Goal: Information Seeking & Learning: Compare options

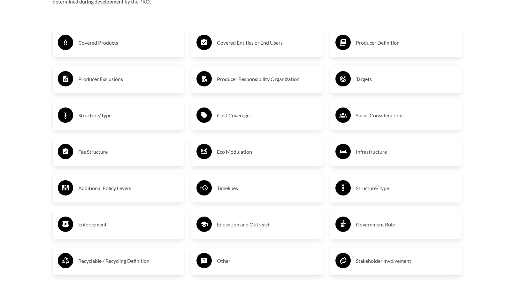
scroll to position [1118, 0]
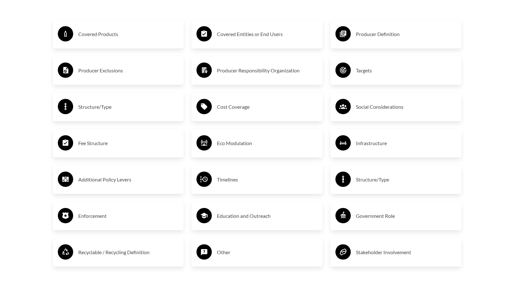
click at [83, 143] on h3 "Fee Structure" at bounding box center [128, 143] width 101 height 10
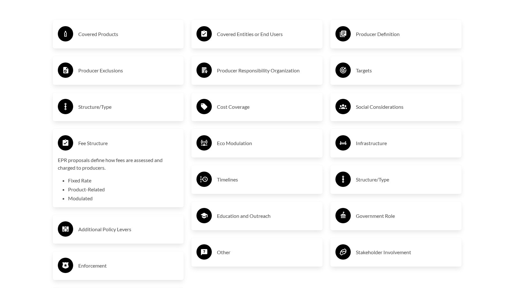
click at [100, 45] on div "Covered Products" at bounding box center [118, 34] width 131 height 29
click at [102, 38] on h3 "Covered Products" at bounding box center [128, 34] width 101 height 10
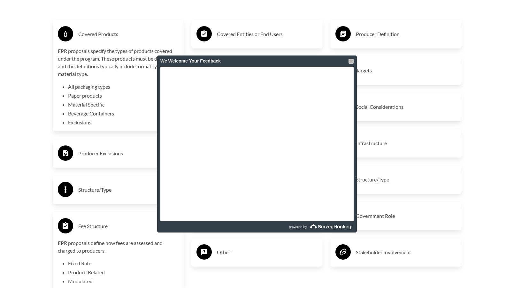
click at [351, 62] on div at bounding box center [350, 61] width 5 height 5
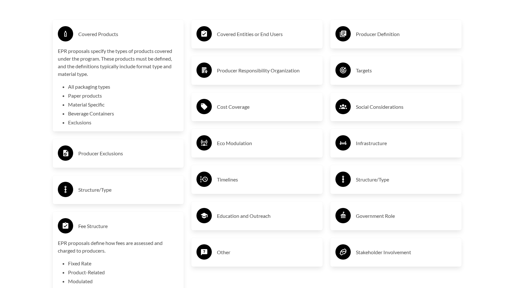
click at [218, 144] on h3 "Eco Modulation" at bounding box center [267, 143] width 101 height 10
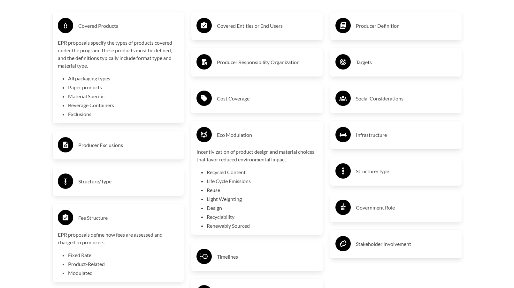
scroll to position [1149, 0]
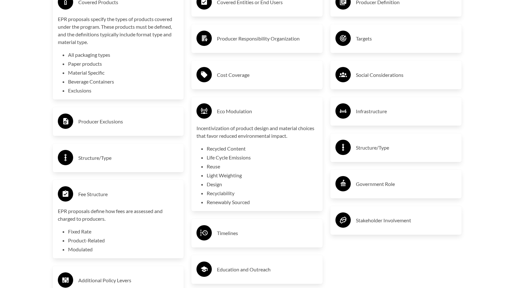
click at [361, 143] on div "Structure/Type" at bounding box center [395, 148] width 121 height 19
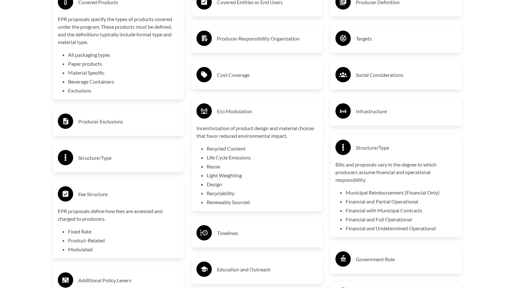
click at [381, 109] on h3 "Infrastructure" at bounding box center [406, 111] width 101 height 10
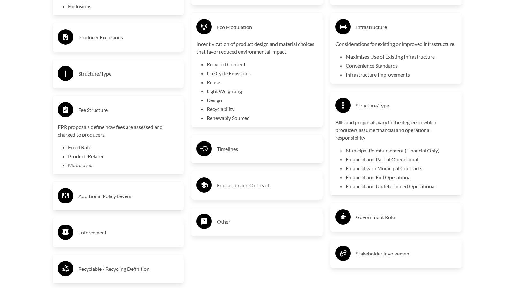
scroll to position [1245, 0]
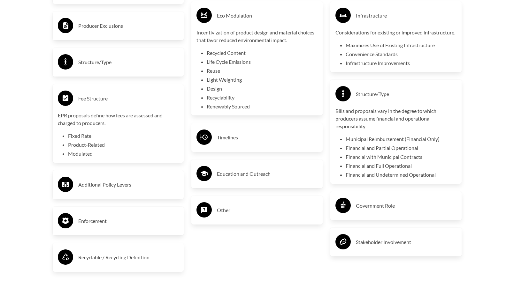
click at [147, 267] on div "Recyclable / Recycling Definition" at bounding box center [118, 257] width 121 height 19
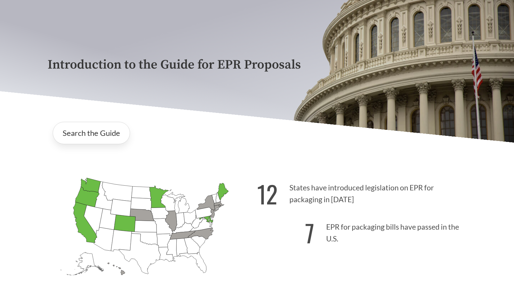
scroll to position [64, 0]
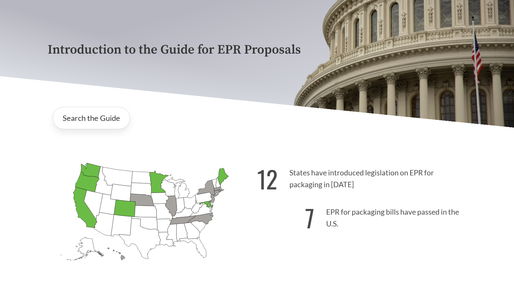
click at [81, 204] on icon "[US_STATE] Passed: 1" at bounding box center [85, 207] width 24 height 41
click at [85, 113] on link "Search the Guide" at bounding box center [91, 118] width 77 height 22
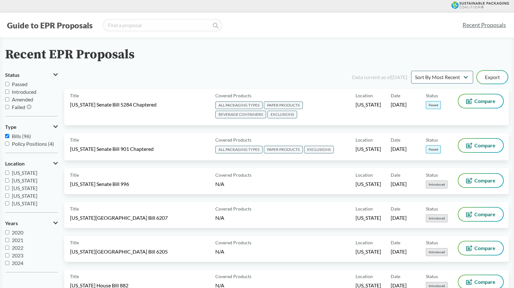
click at [6, 85] on input "Passed" at bounding box center [7, 84] width 4 height 4
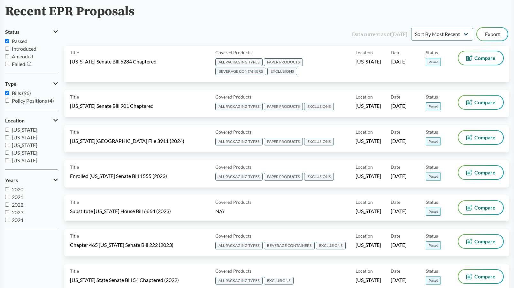
scroll to position [32, 0]
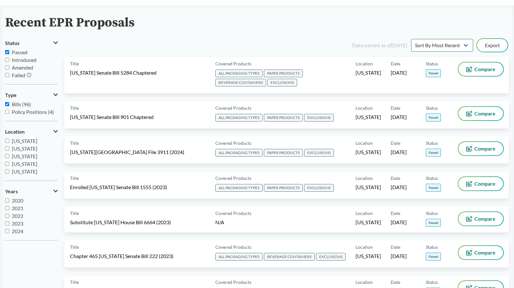
click at [7, 51] on input "Passed" at bounding box center [7, 52] width 4 height 4
checkbox input "false"
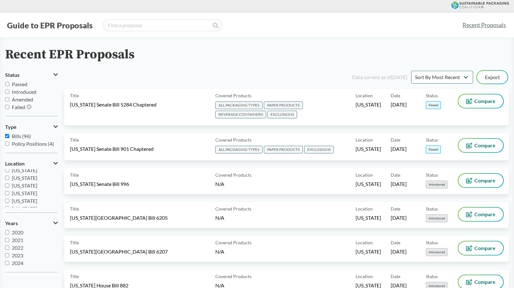
scroll to position [96, 0]
click at [7, 193] on input "[US_STATE]" at bounding box center [7, 192] width 4 height 4
checkbox input "true"
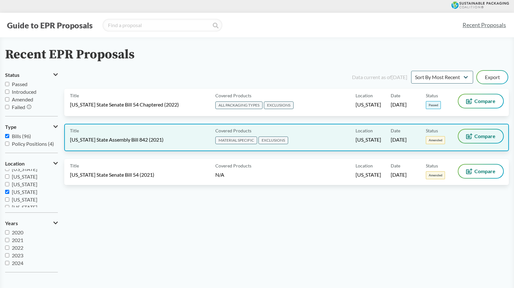
click at [486, 134] on span "Compare" at bounding box center [484, 136] width 21 height 5
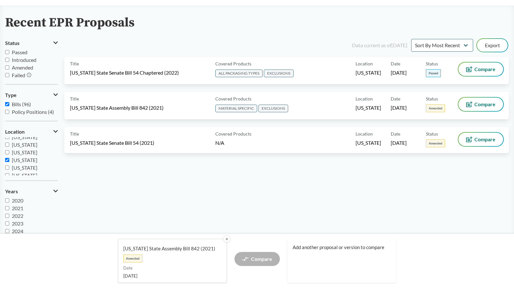
scroll to position [0, 0]
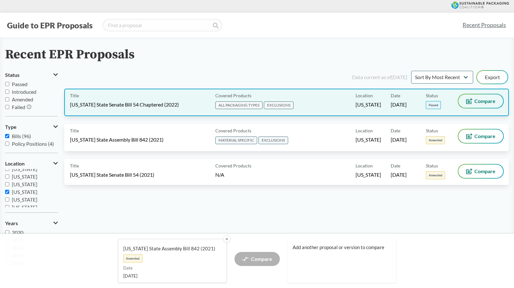
click at [468, 103] on icon at bounding box center [468, 102] width 3 height 3
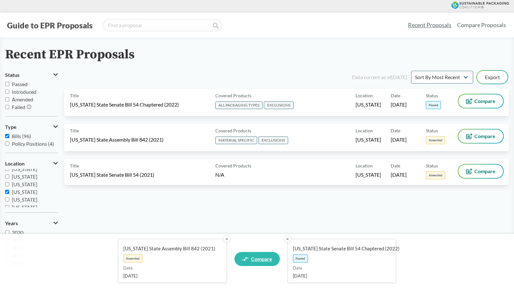
click at [265, 262] on span "Compare" at bounding box center [261, 259] width 21 height 5
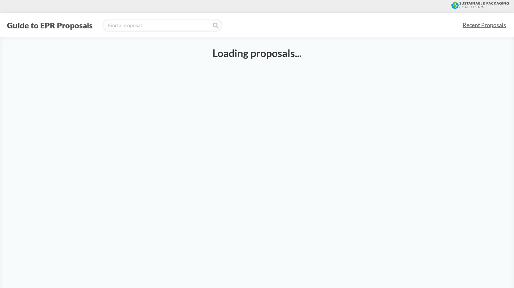
select select "SB54CH"
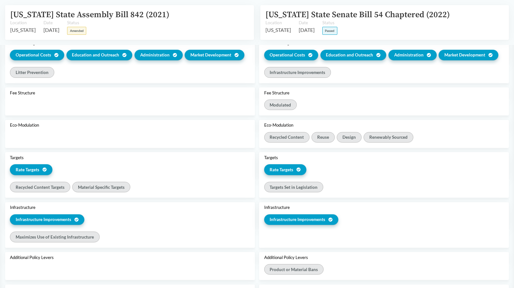
scroll to position [479, 0]
